Goal: Task Accomplishment & Management: Manage account settings

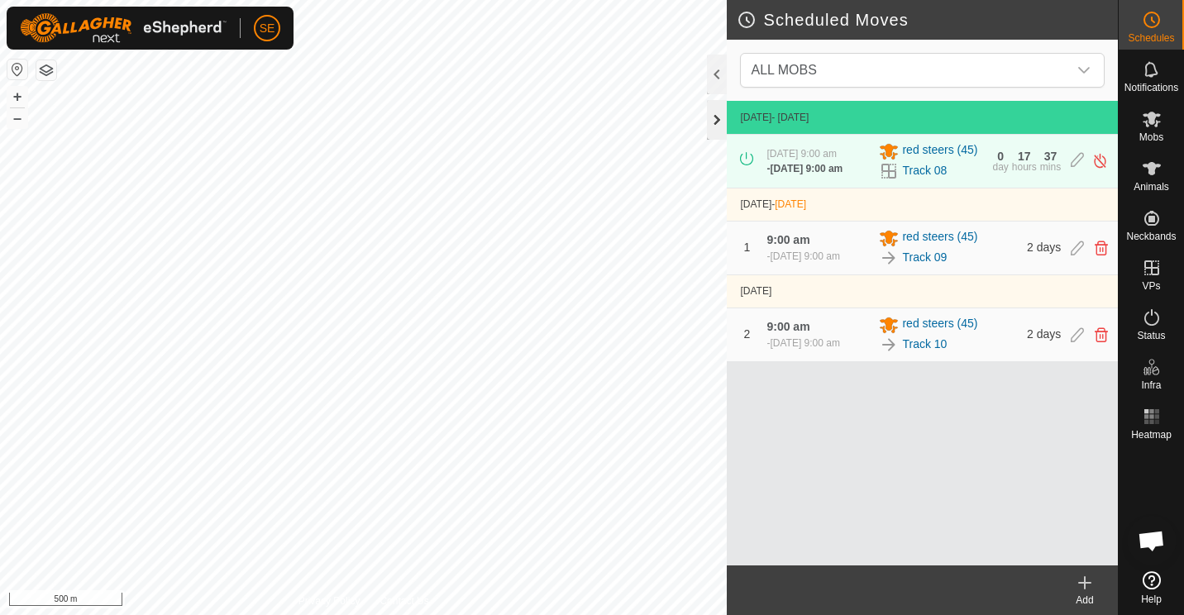
click at [714, 116] on div at bounding box center [717, 120] width 20 height 40
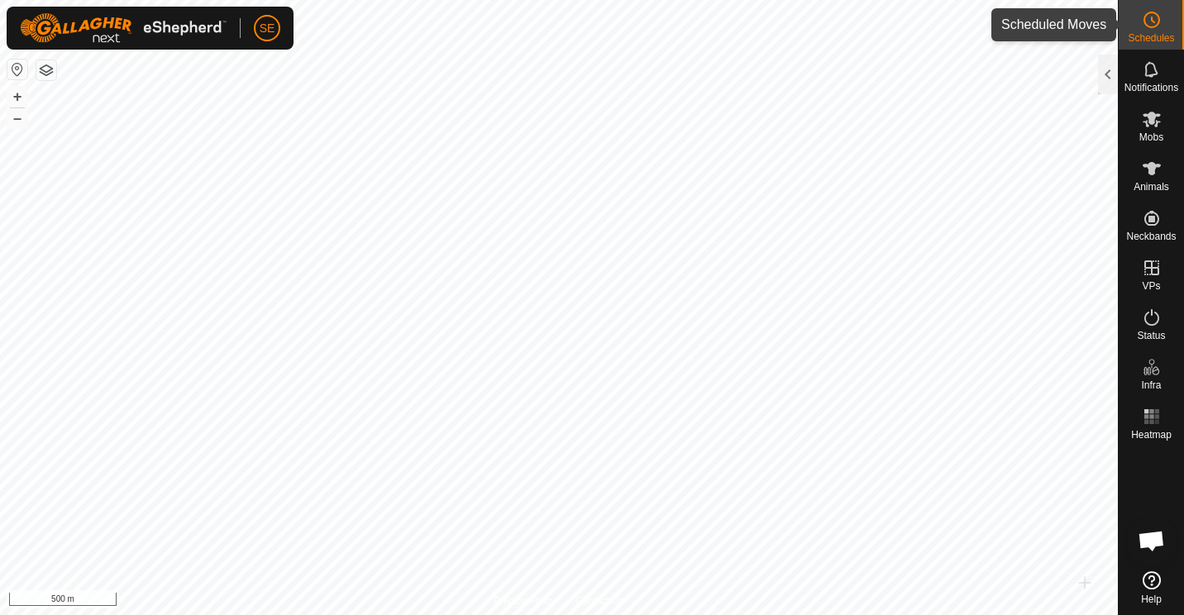
click at [1146, 25] on circle at bounding box center [1152, 19] width 15 height 15
click at [1102, 72] on div at bounding box center [1108, 75] width 20 height 40
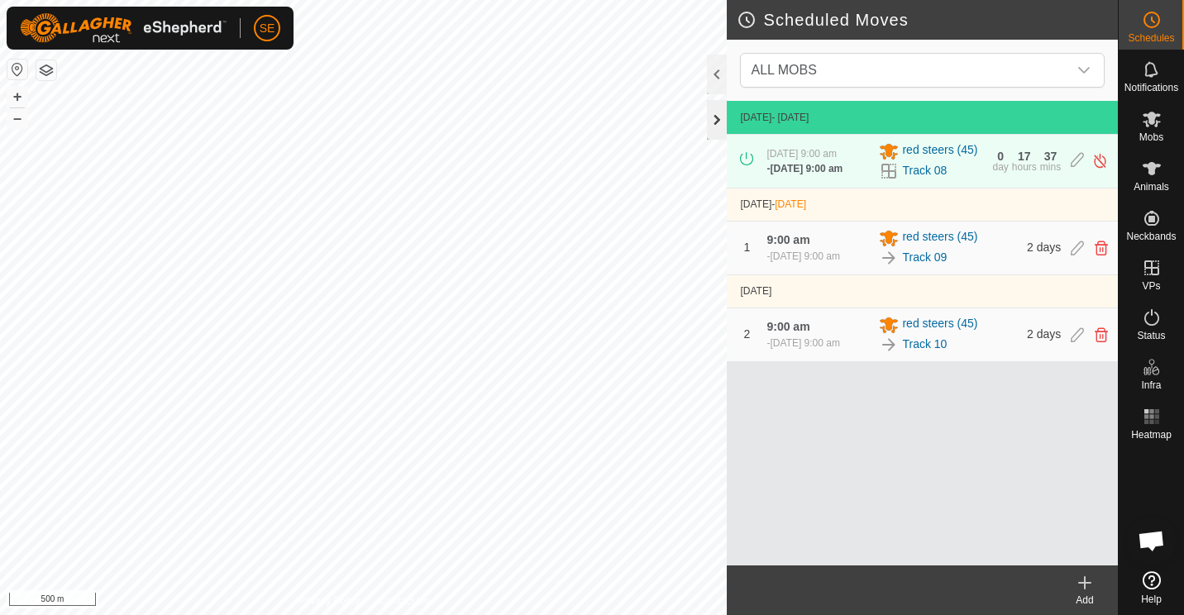
click at [718, 112] on div at bounding box center [717, 120] width 20 height 40
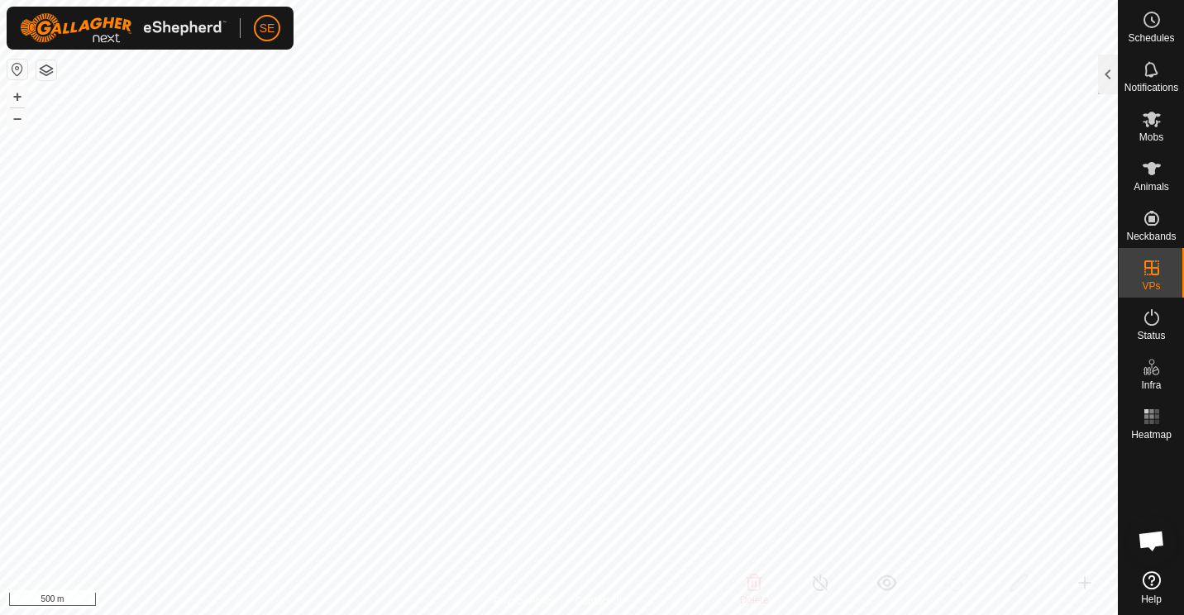
checkbox input "true"
checkbox input "false"
checkbox input "true"
checkbox input "false"
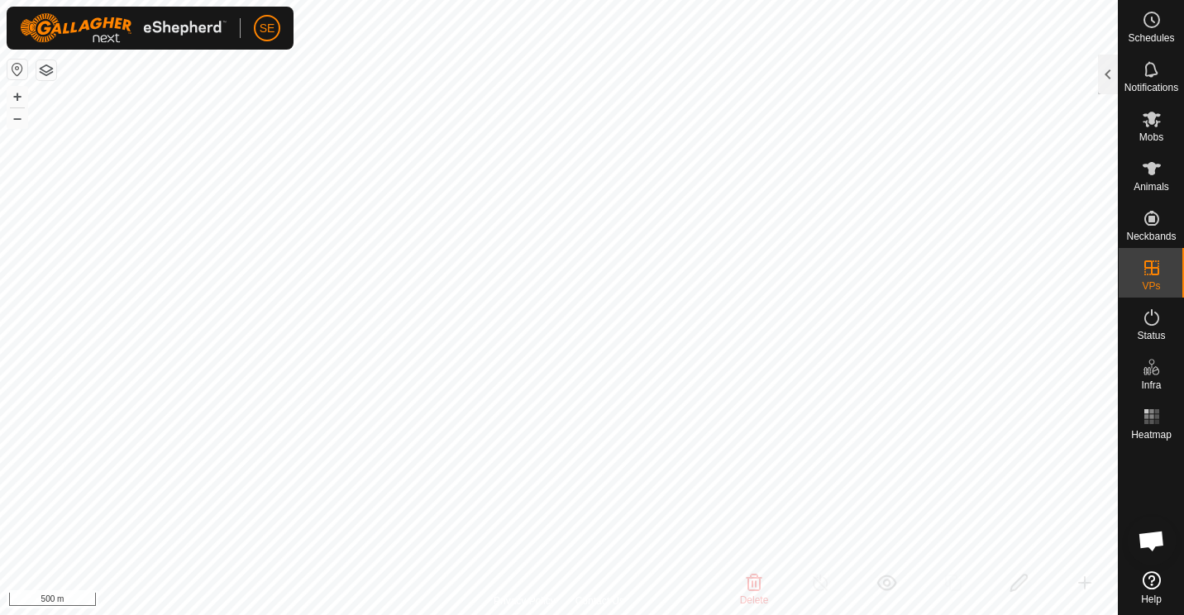
checkbox input "false"
checkbox input "true"
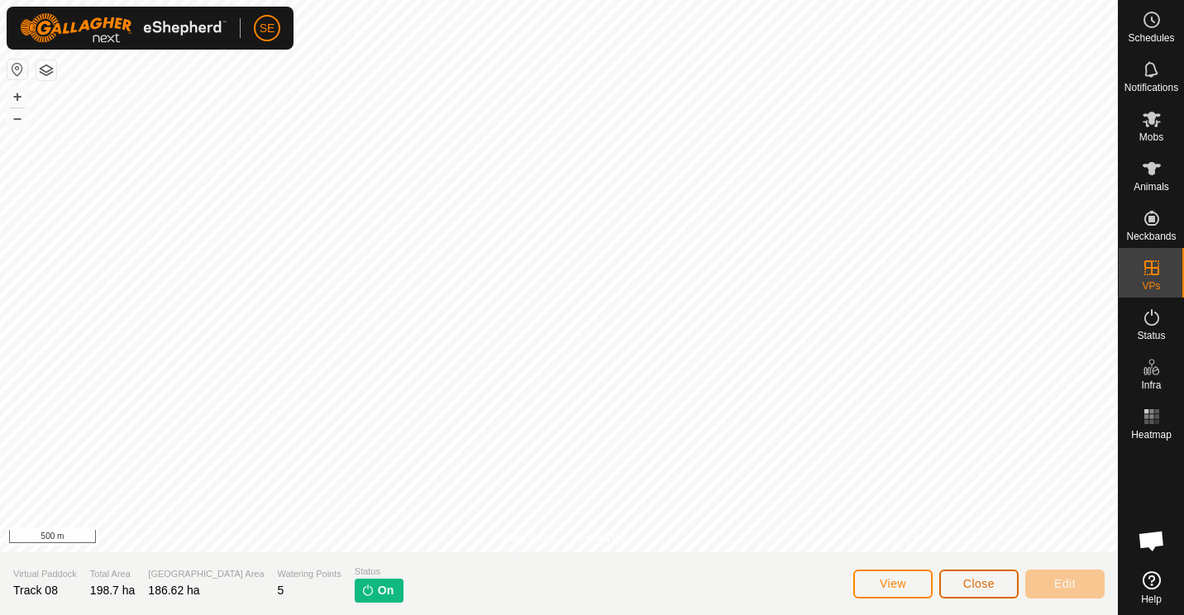
click at [981, 582] on span "Close" at bounding box center [978, 583] width 31 height 13
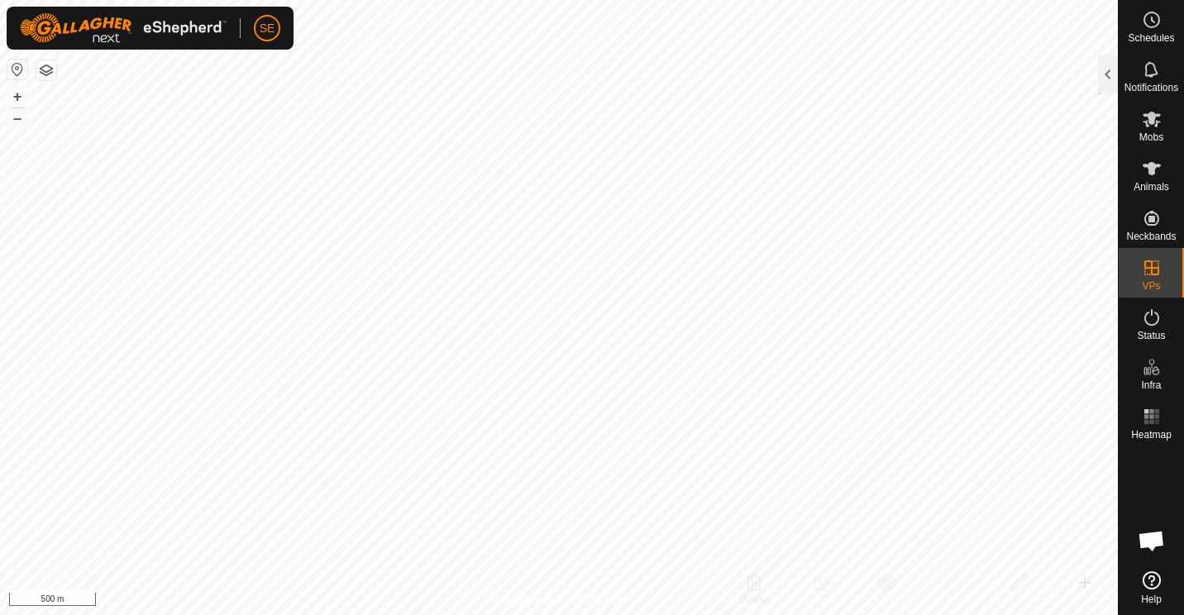
checkbox input "true"
checkbox input "false"
checkbox input "true"
checkbox input "false"
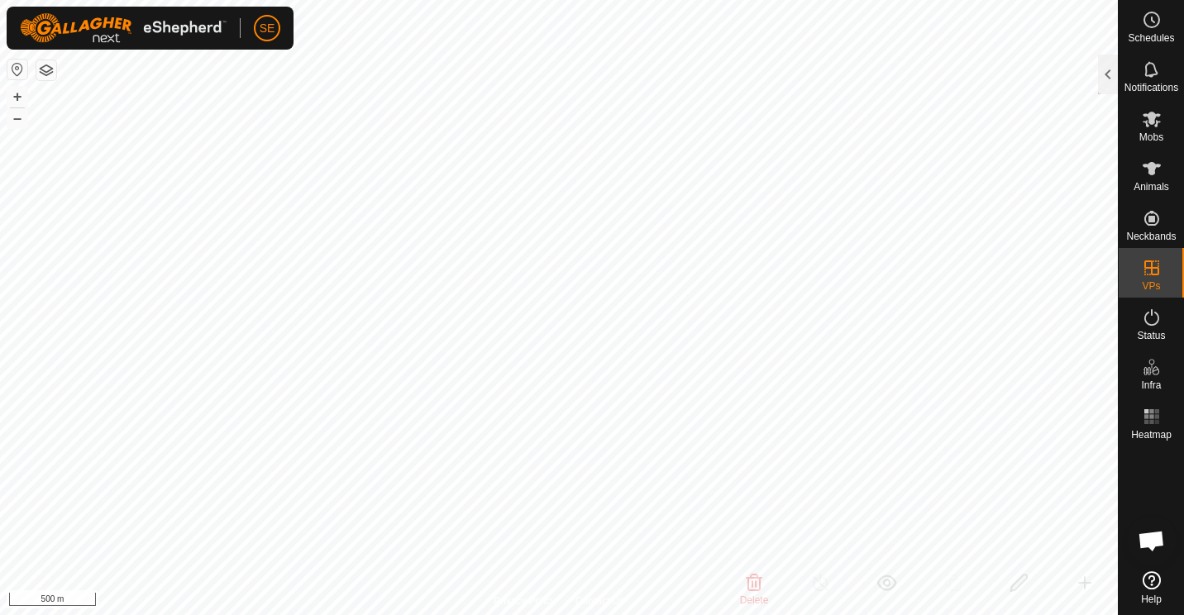
checkbox input "false"
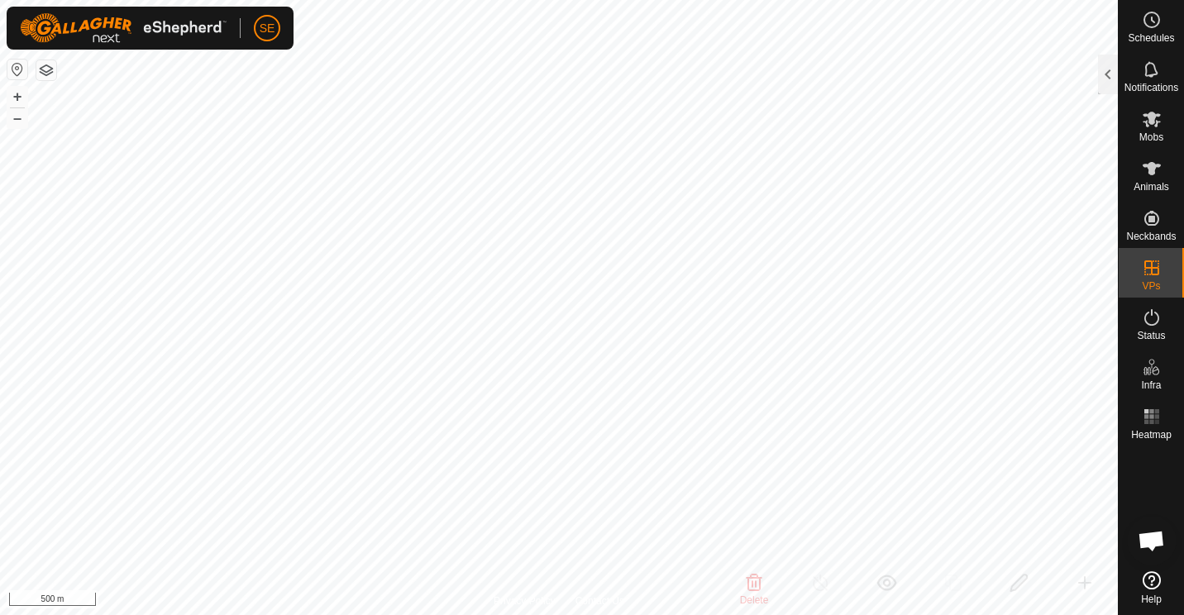
checkbox input "true"
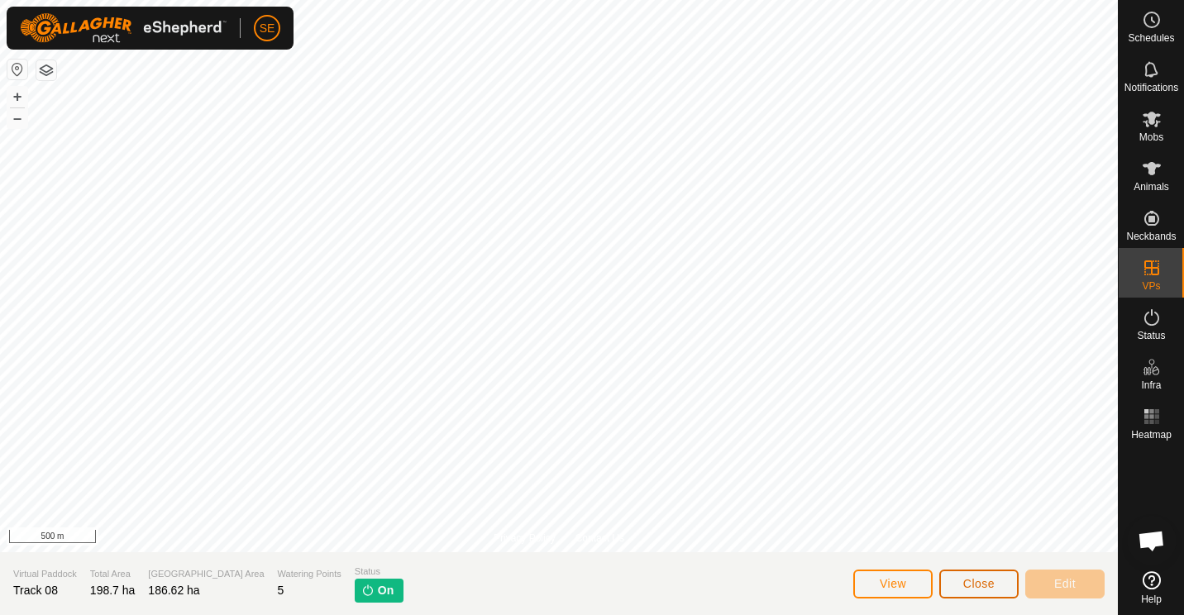
click at [981, 583] on span "Close" at bounding box center [978, 583] width 31 height 13
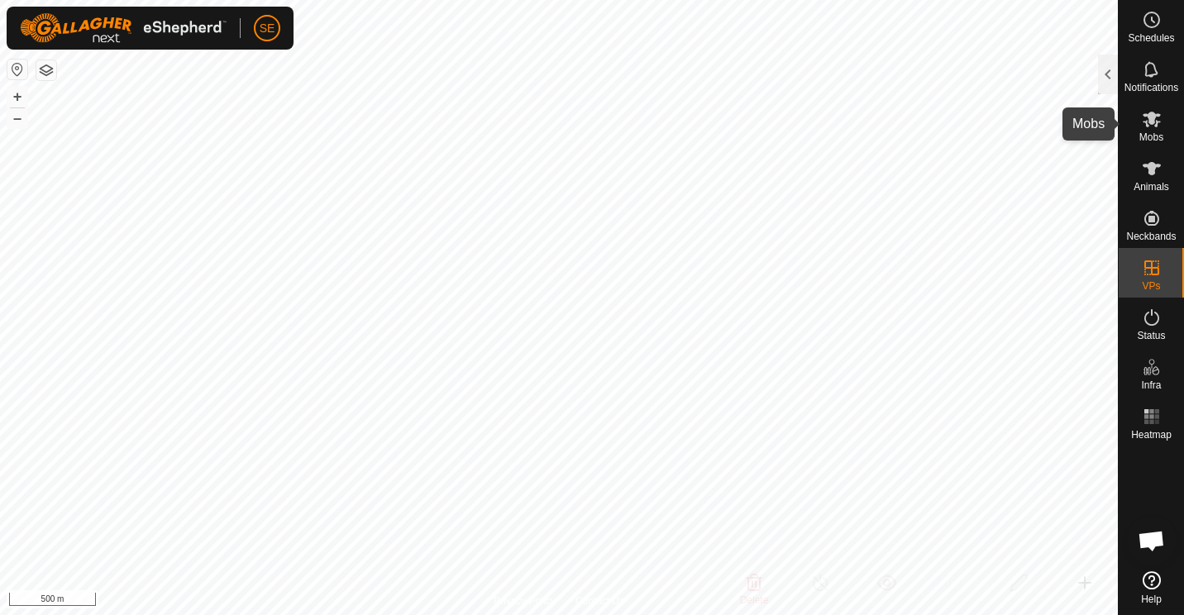
click at [1154, 122] on icon at bounding box center [1152, 119] width 20 height 20
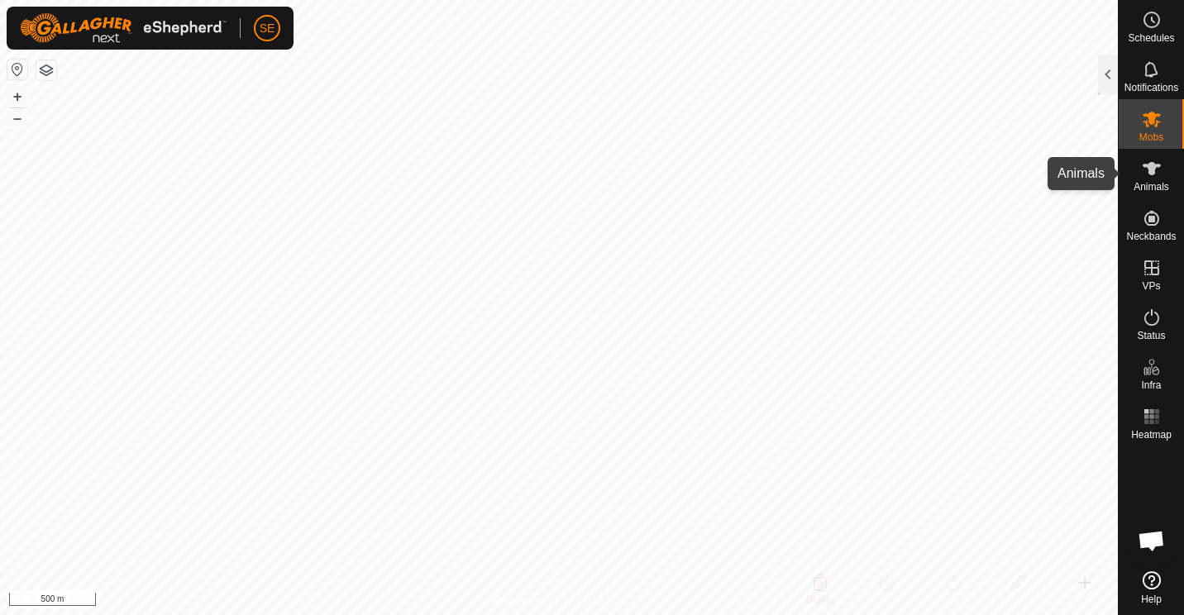
click at [1148, 171] on icon at bounding box center [1152, 169] width 20 height 20
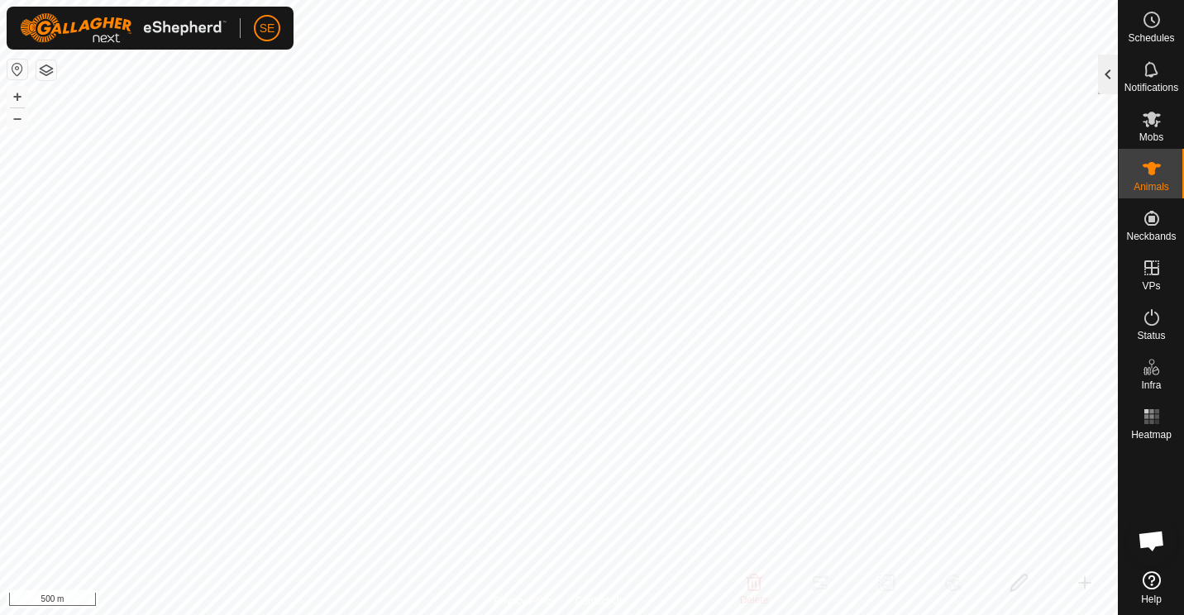
click at [1106, 80] on div at bounding box center [1108, 75] width 20 height 40
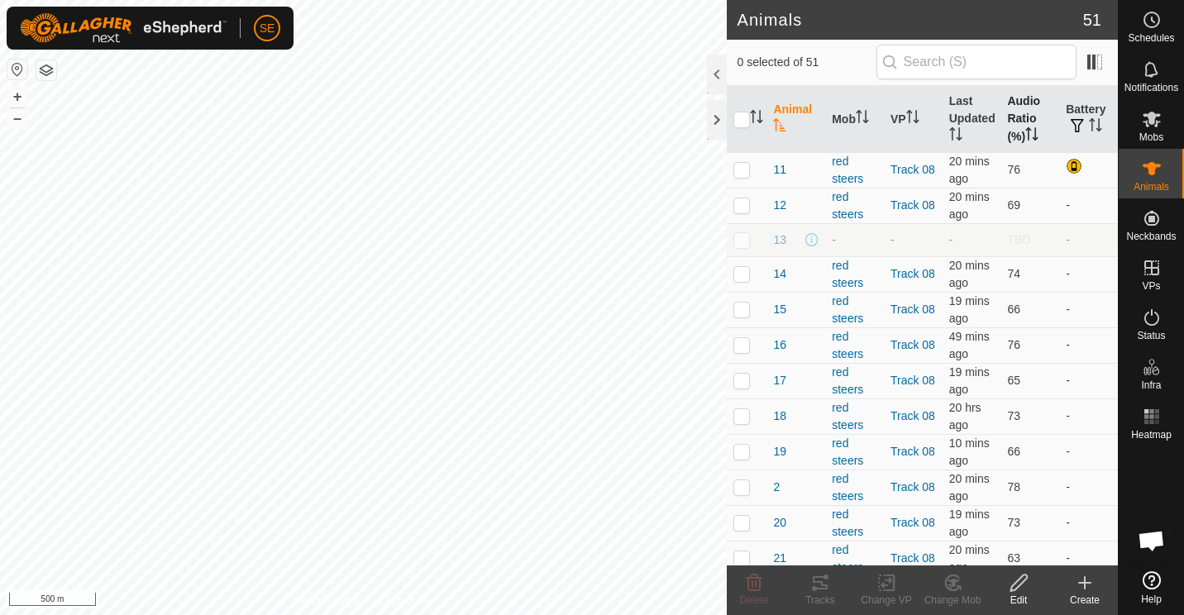
click at [1011, 127] on th "Audio Ratio (%)" at bounding box center [1030, 119] width 59 height 67
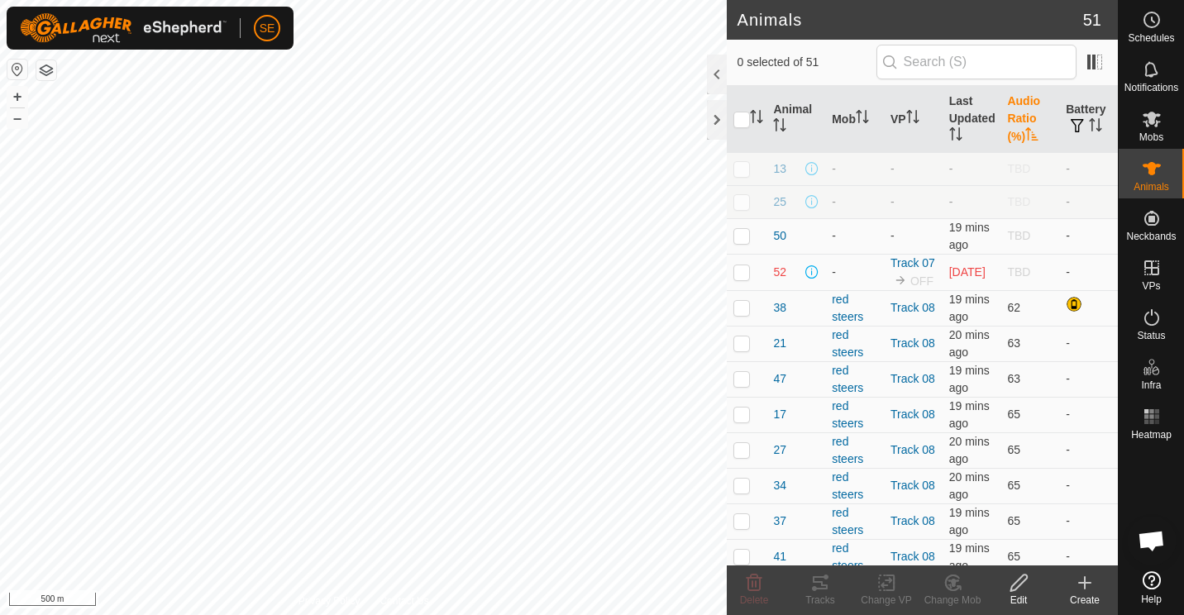
click at [1011, 127] on th "Audio Ratio (%)" at bounding box center [1030, 119] width 59 height 67
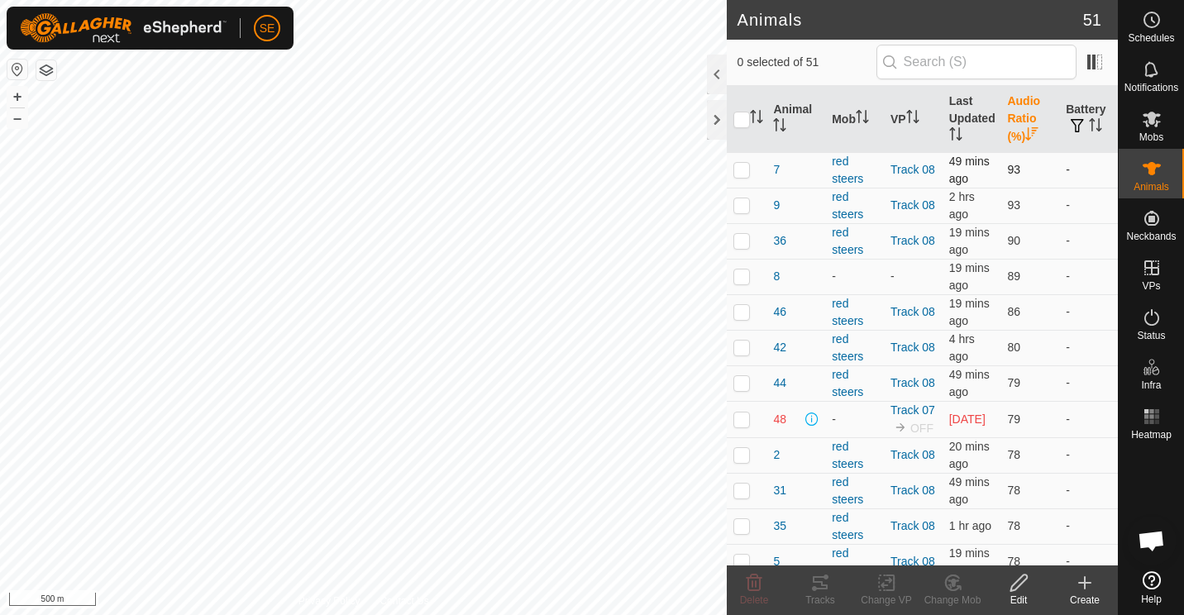
click at [738, 170] on p-checkbox at bounding box center [742, 169] width 17 height 13
checkbox input "false"
click at [743, 208] on p-checkbox at bounding box center [742, 204] width 17 height 13
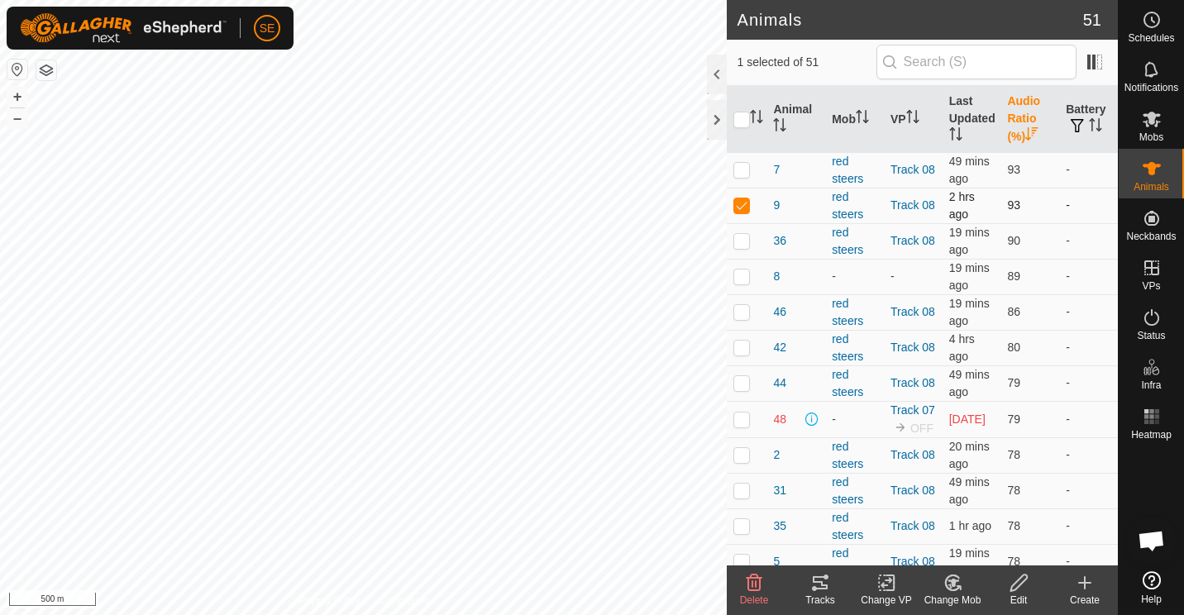
checkbox input "false"
click at [742, 238] on p-checkbox at bounding box center [742, 240] width 17 height 13
checkbox input "false"
click at [743, 272] on p-checkbox at bounding box center [742, 276] width 17 height 13
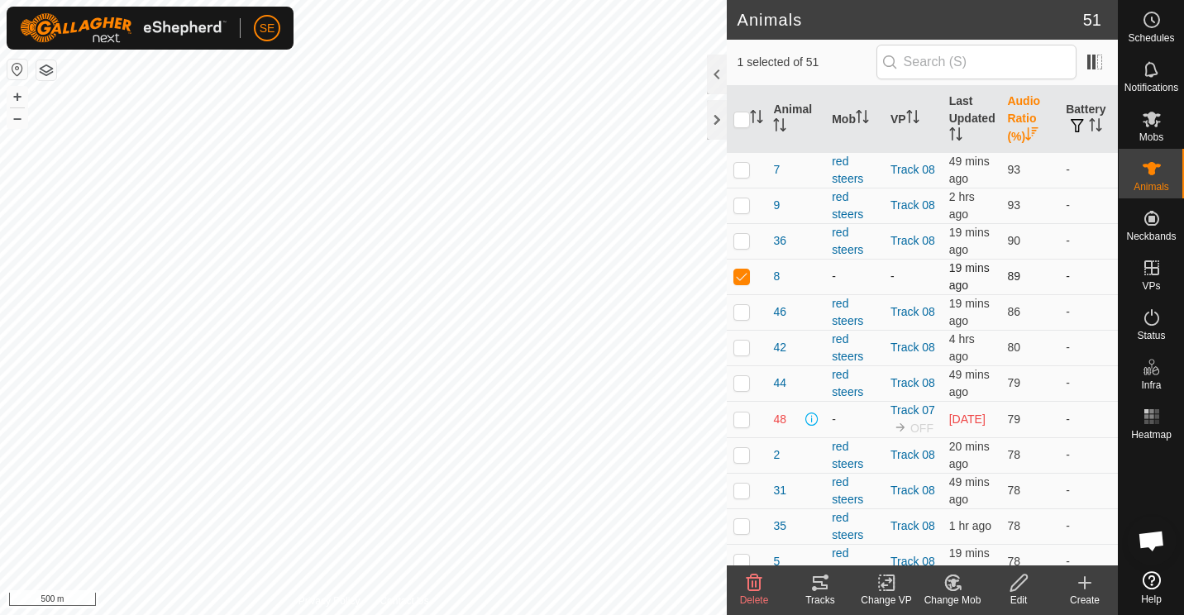
click at [743, 272] on p-checkbox at bounding box center [742, 276] width 17 height 13
checkbox input "false"
click at [741, 310] on p-checkbox at bounding box center [742, 311] width 17 height 13
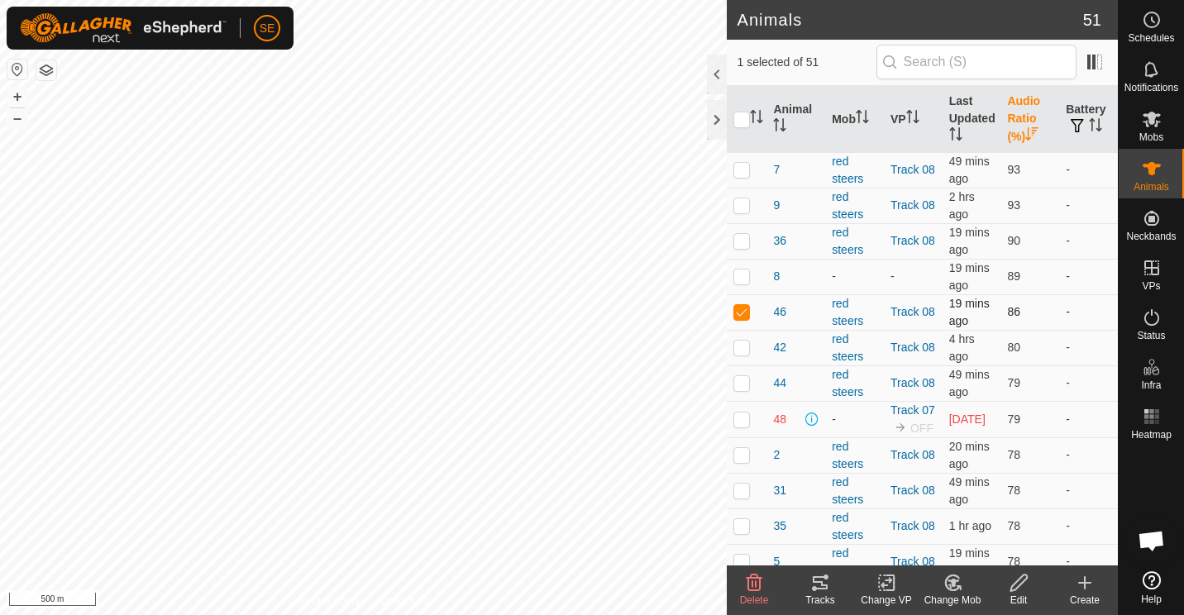
click at [741, 310] on p-checkbox at bounding box center [742, 311] width 17 height 13
checkbox input "false"
click at [742, 278] on p-checkbox at bounding box center [742, 276] width 17 height 13
checkbox input "true"
click at [741, 345] on p-checkbox at bounding box center [742, 347] width 17 height 13
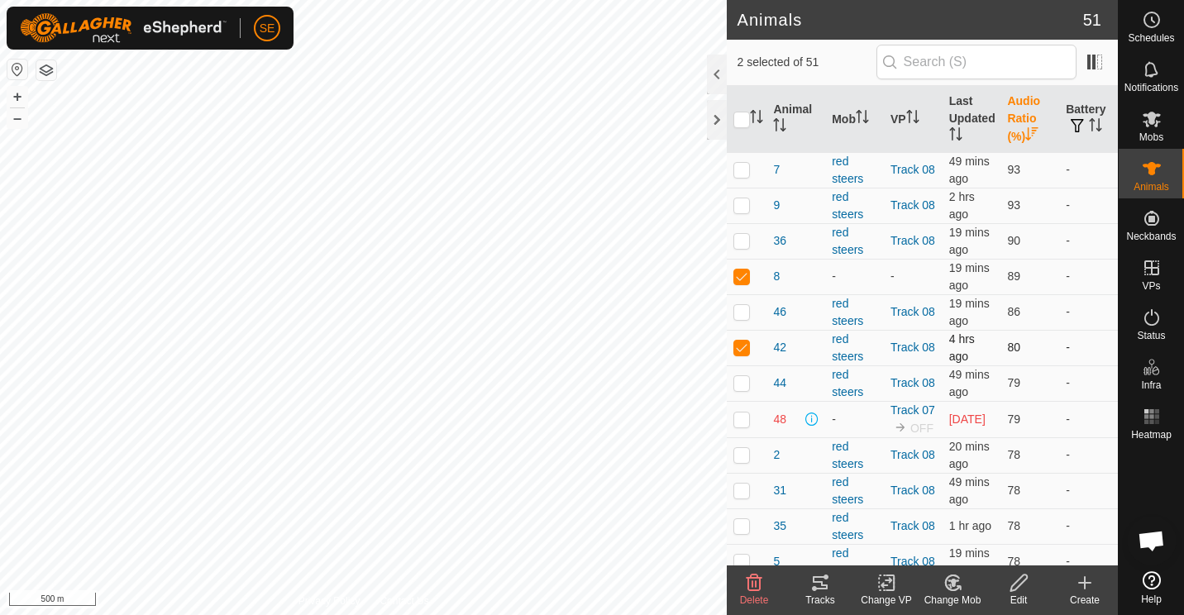
click at [741, 345] on p-checkbox at bounding box center [742, 347] width 17 height 13
checkbox input "false"
click at [742, 270] on p-checkbox at bounding box center [742, 276] width 17 height 13
checkbox input "false"
click at [746, 383] on p-checkbox at bounding box center [742, 382] width 17 height 13
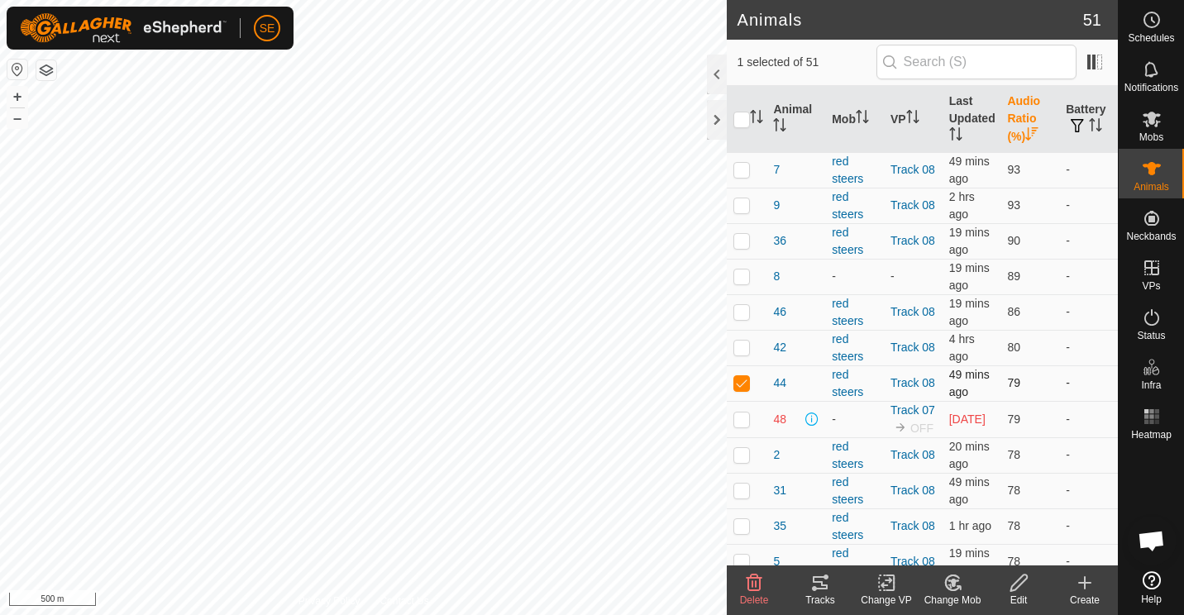
click at [746, 383] on p-checkbox at bounding box center [742, 382] width 17 height 13
checkbox input "false"
click at [749, 426] on p-checkbox at bounding box center [742, 419] width 17 height 13
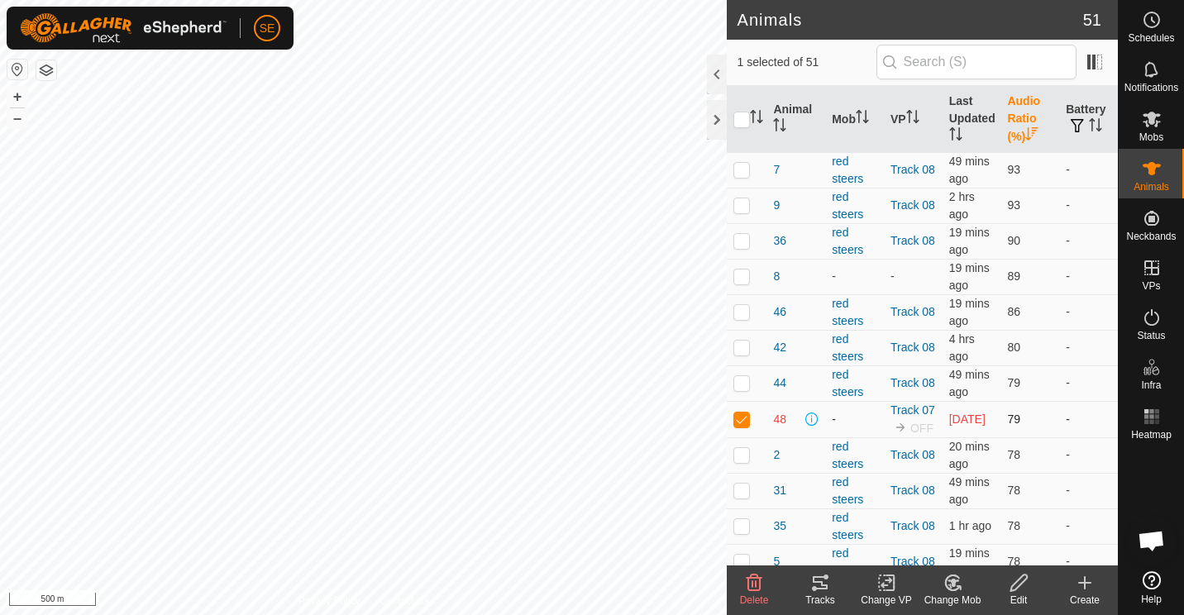
click at [749, 426] on p-checkbox at bounding box center [742, 419] width 17 height 13
checkbox input "false"
click at [743, 461] on p-checkbox at bounding box center [742, 454] width 17 height 13
checkbox input "false"
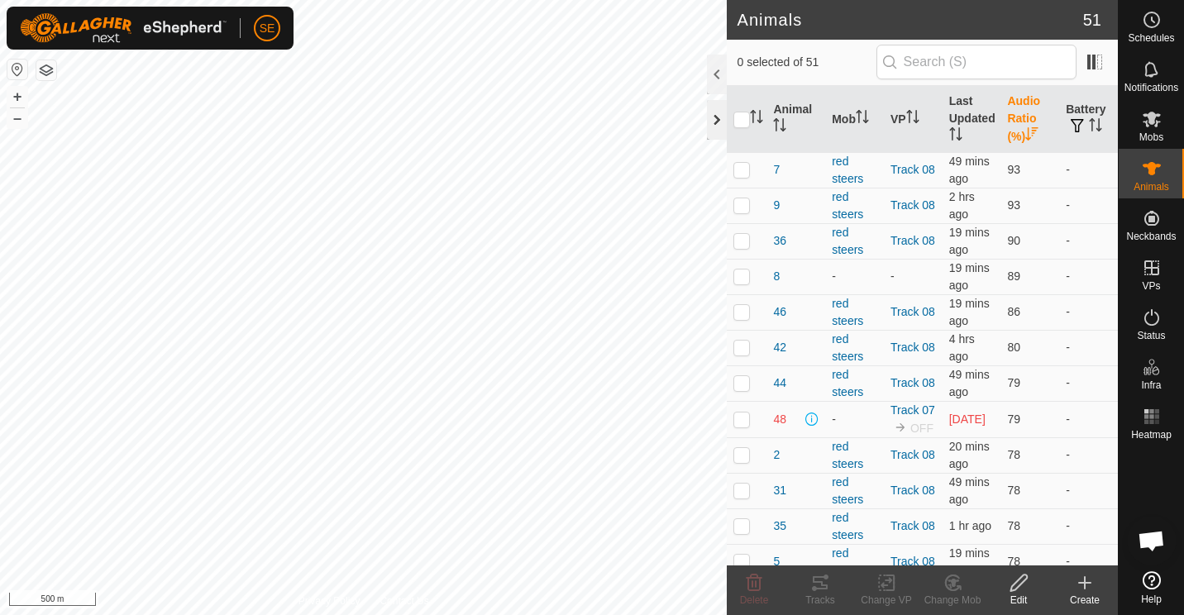
click at [714, 121] on div at bounding box center [717, 120] width 20 height 40
